Goal: Find specific page/section

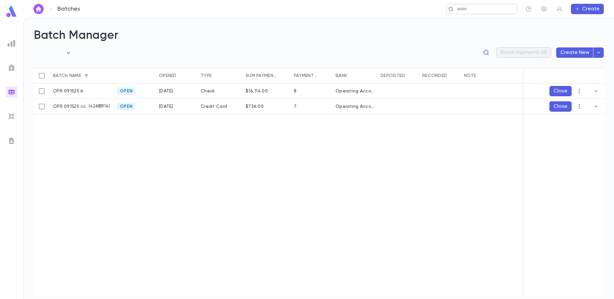
click at [460, 7] on input "text" at bounding box center [484, 9] width 59 height 6
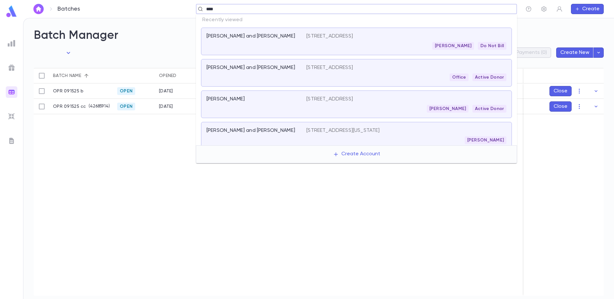
type input "*****"
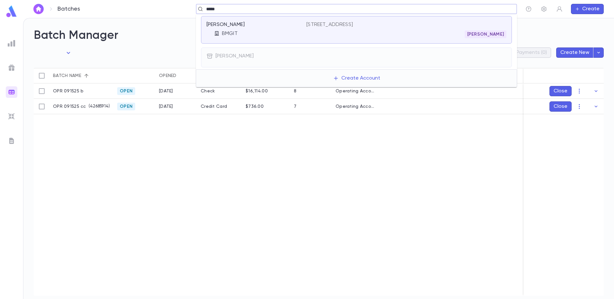
click at [294, 23] on div "[PERSON_NAME]" at bounding box center [253, 25] width 92 height 6
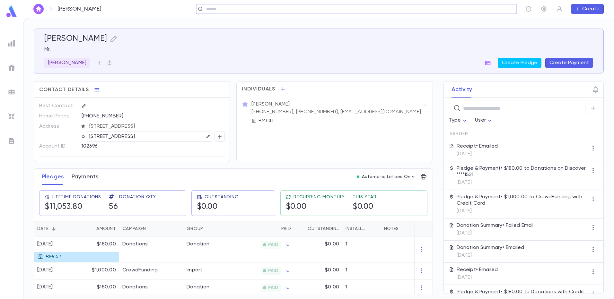
click at [83, 176] on button "Payments" at bounding box center [85, 177] width 27 height 16
